Goal: Task Accomplishment & Management: Manage account settings

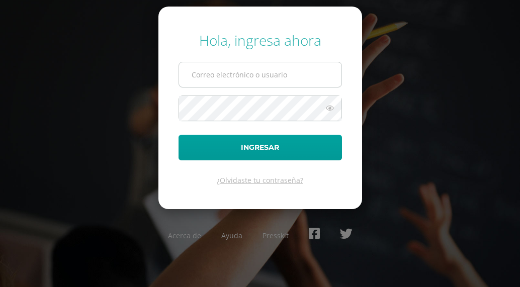
click at [205, 78] on input "text" at bounding box center [260, 74] width 162 height 25
click at [211, 78] on input "text" at bounding box center [260, 74] width 162 height 25
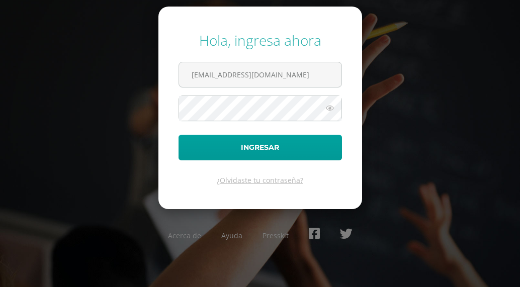
type input "[EMAIL_ADDRESS][DOMAIN_NAME]"
click at [230, 123] on form "Hola, ingresa ahora [EMAIL_ADDRESS][DOMAIN_NAME] Ingresar ¿Olvidaste tu contras…" at bounding box center [260, 108] width 204 height 202
click at [327, 108] on icon at bounding box center [329, 108] width 13 height 12
click at [327, 108] on icon at bounding box center [329, 108] width 14 height 12
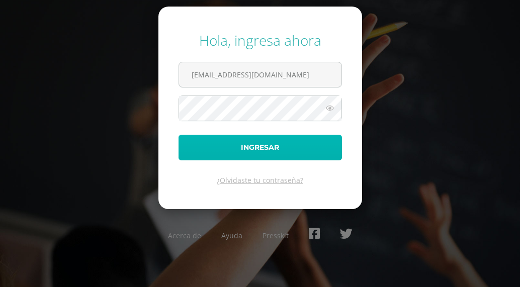
click at [303, 139] on button "Ingresar" at bounding box center [259, 148] width 163 height 26
